Goal: Task Accomplishment & Management: Use online tool/utility

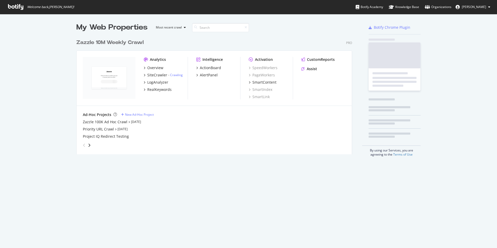
scroll to position [244, 489]
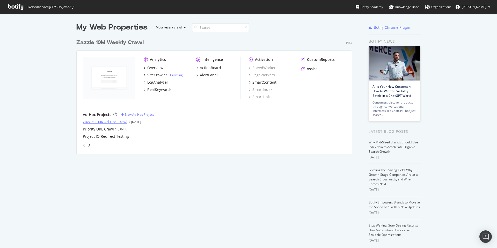
click at [116, 121] on div "Zazzle 100K Ad Hoc Crawl" at bounding box center [105, 121] width 44 height 5
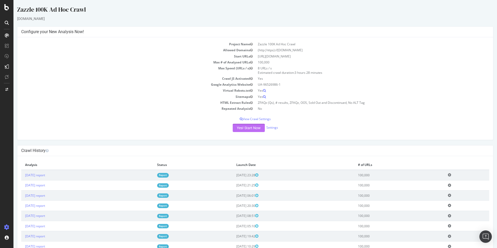
click at [246, 128] on button "Yes! Start Now" at bounding box center [249, 128] width 32 height 8
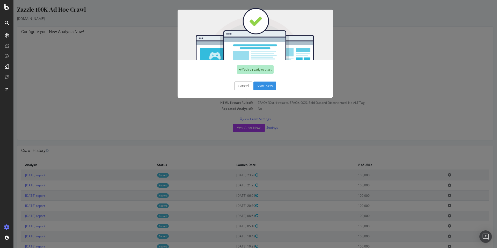
click at [261, 85] on button "Start Now" at bounding box center [264, 85] width 23 height 9
